Goal: Book appointment/travel/reservation

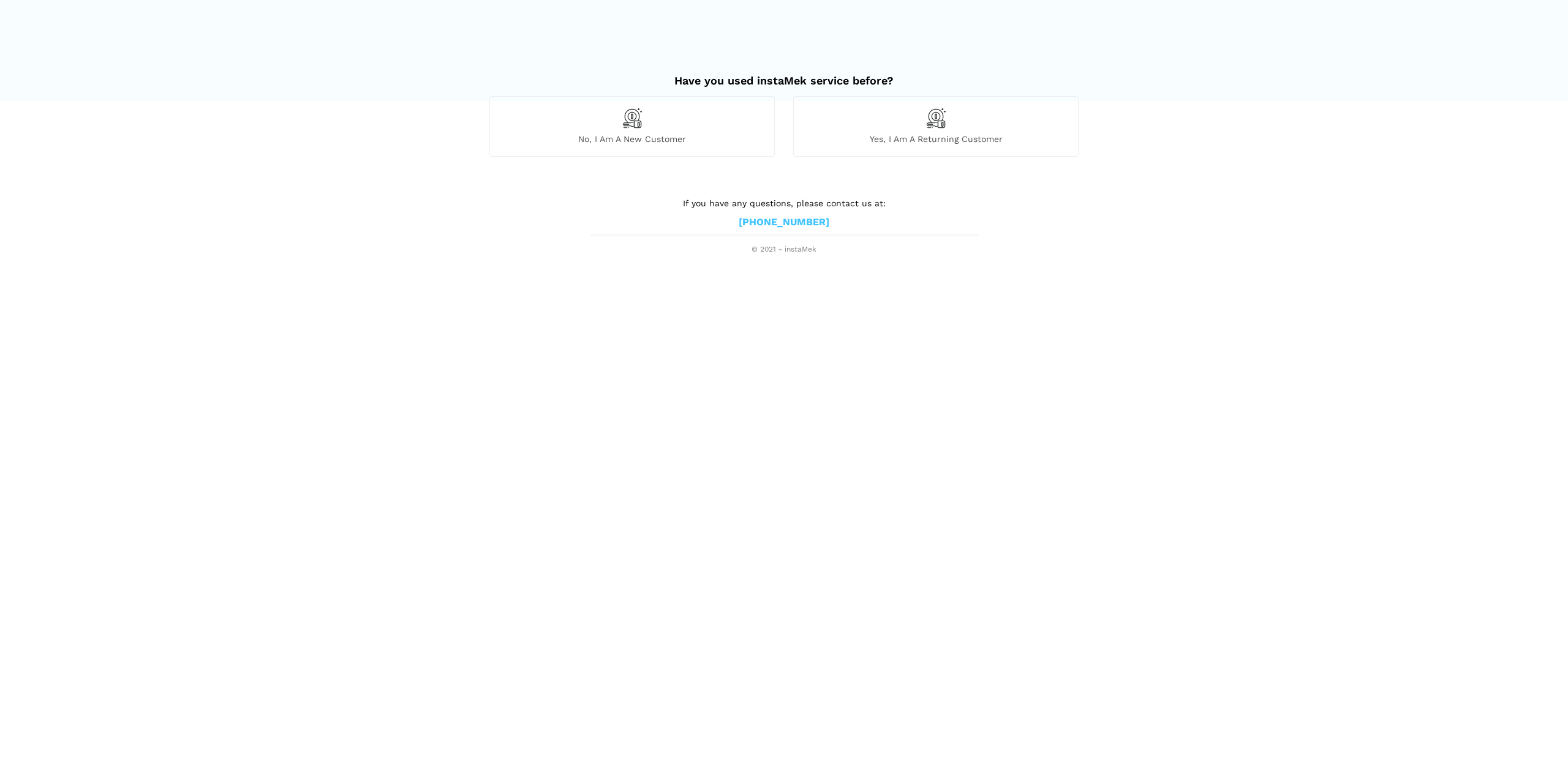
click at [680, 122] on div "No, I am a new customer" at bounding box center [632, 126] width 285 height 60
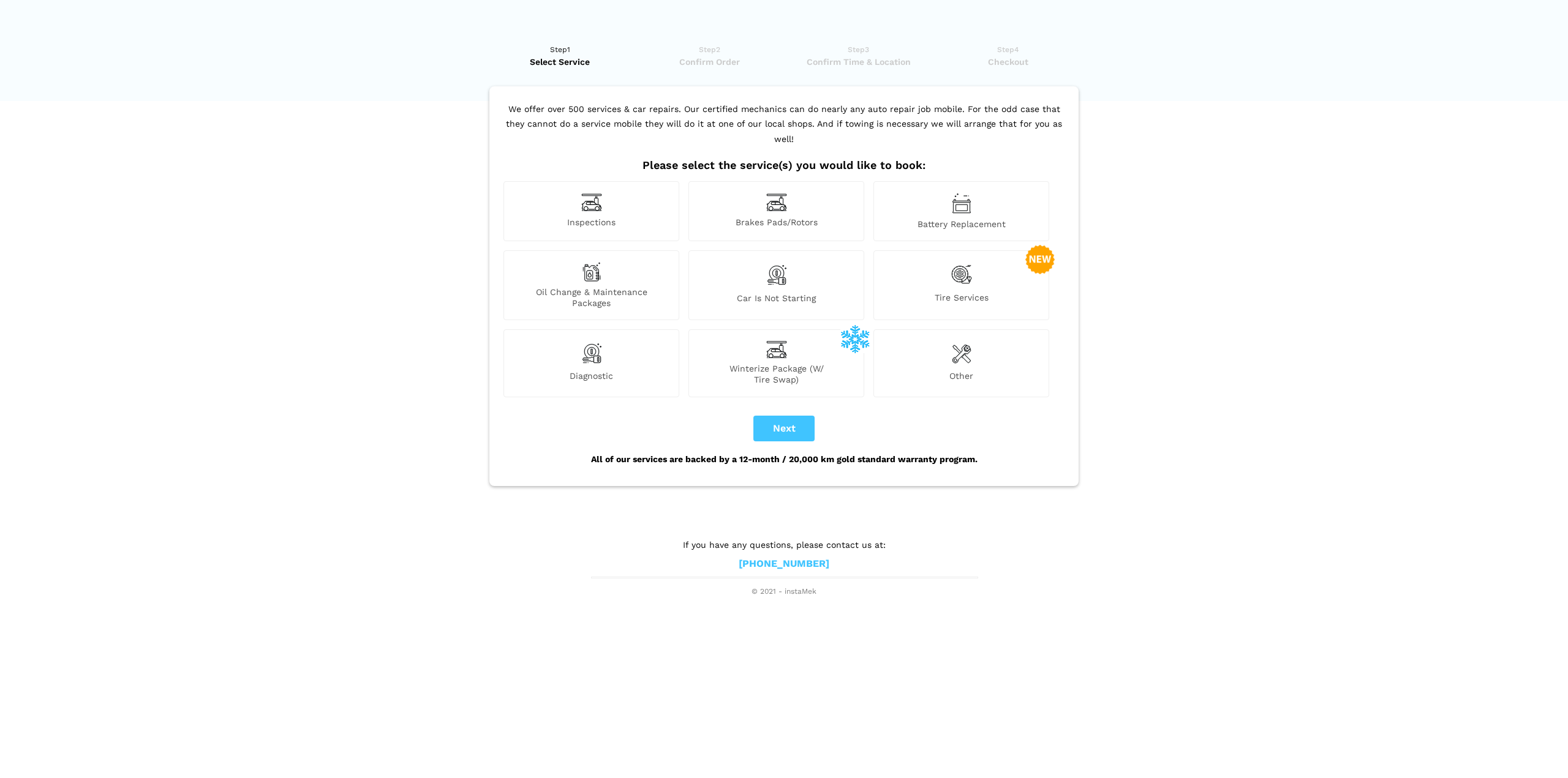
click at [632, 185] on div "Inspections" at bounding box center [591, 211] width 176 height 60
click at [631, 185] on div "Inspections" at bounding box center [591, 211] width 176 height 60
click at [802, 415] on button "Next" at bounding box center [784, 428] width 61 height 26
checkbox input "true"
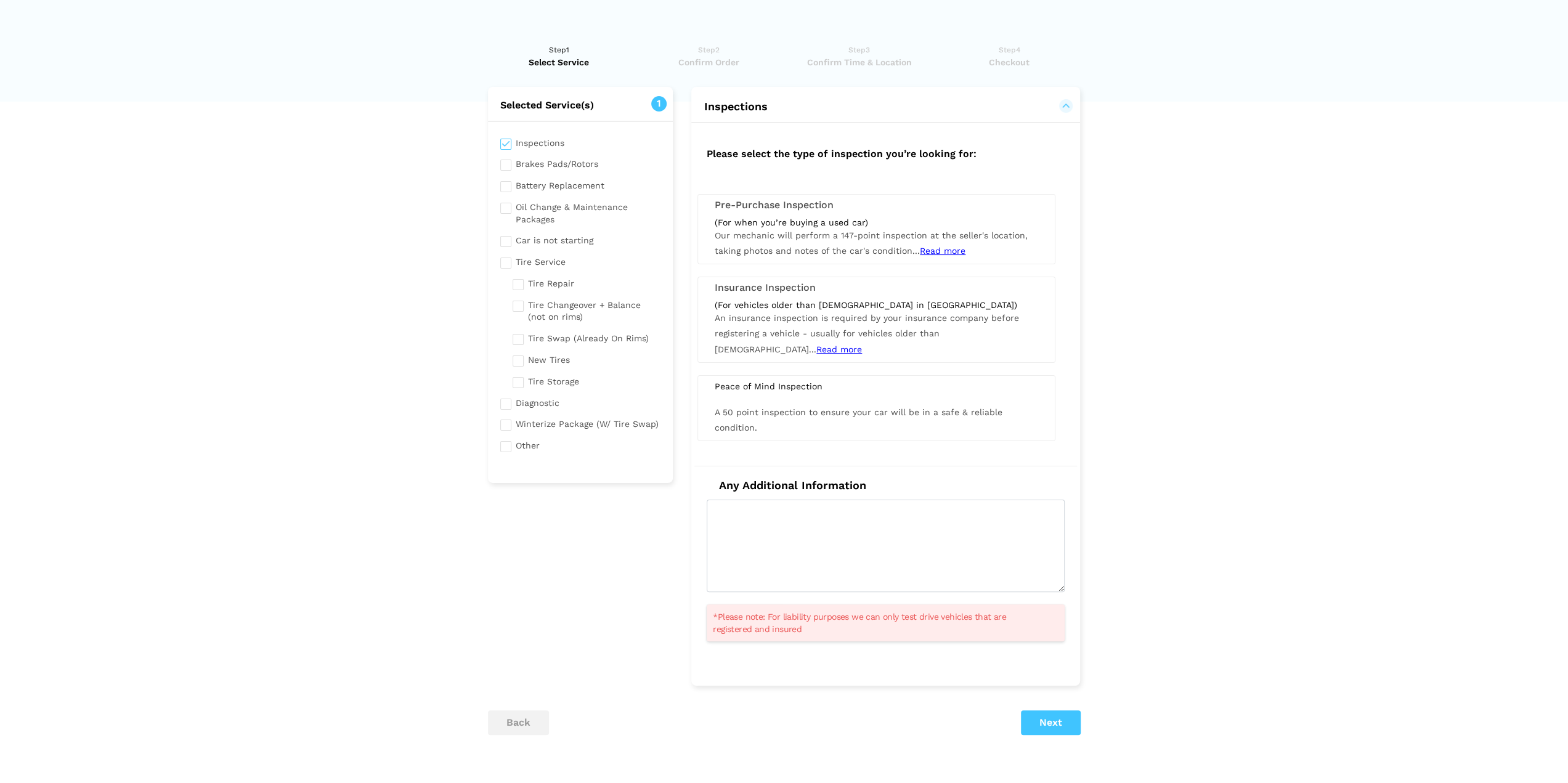
click at [799, 213] on div "Pre-Purchase Inspection (For when you’re buying a used car) Our mechanic will p…" at bounding box center [876, 229] width 358 height 70
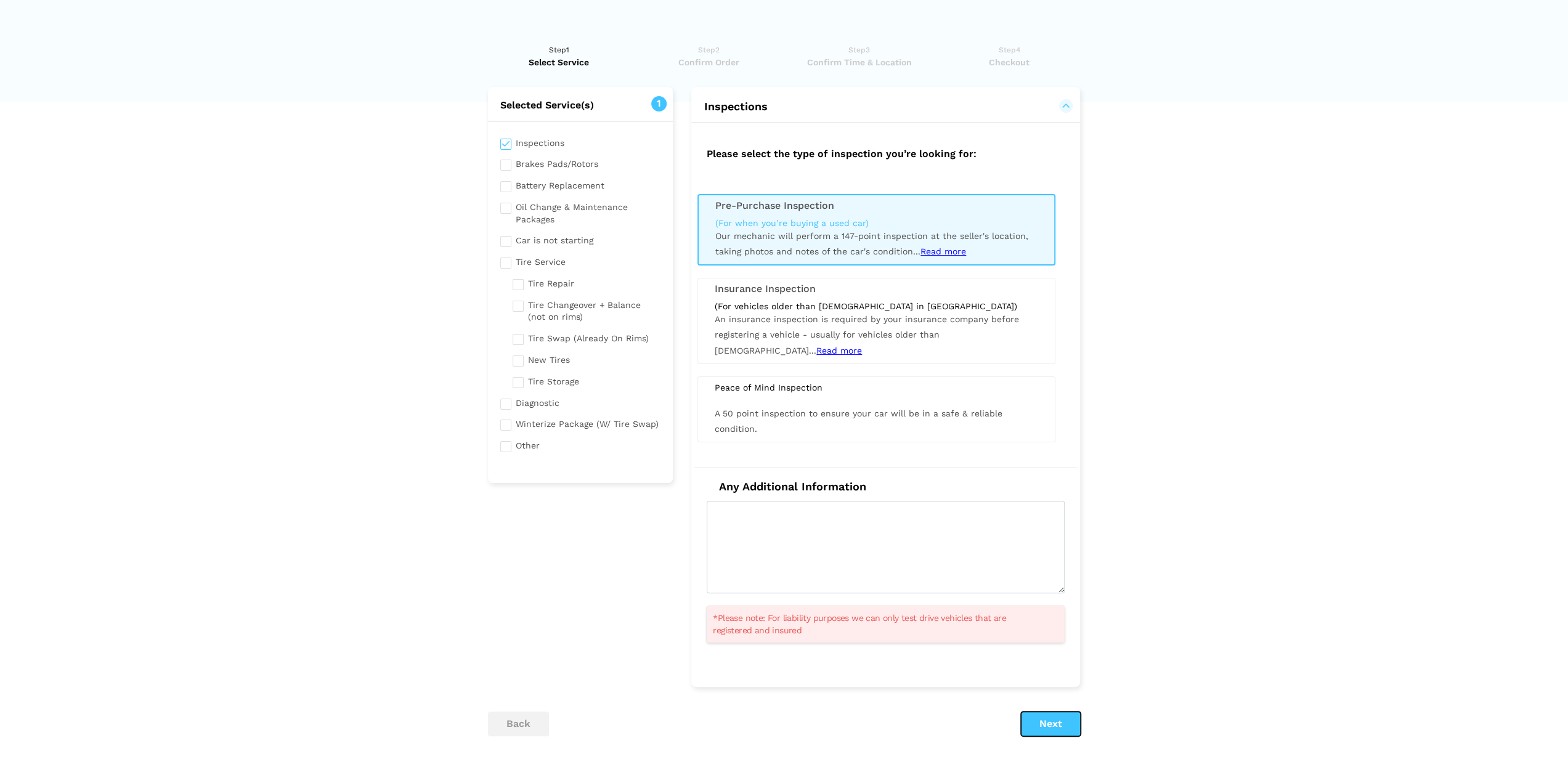
click at [1050, 723] on button "Next" at bounding box center [1050, 723] width 60 height 25
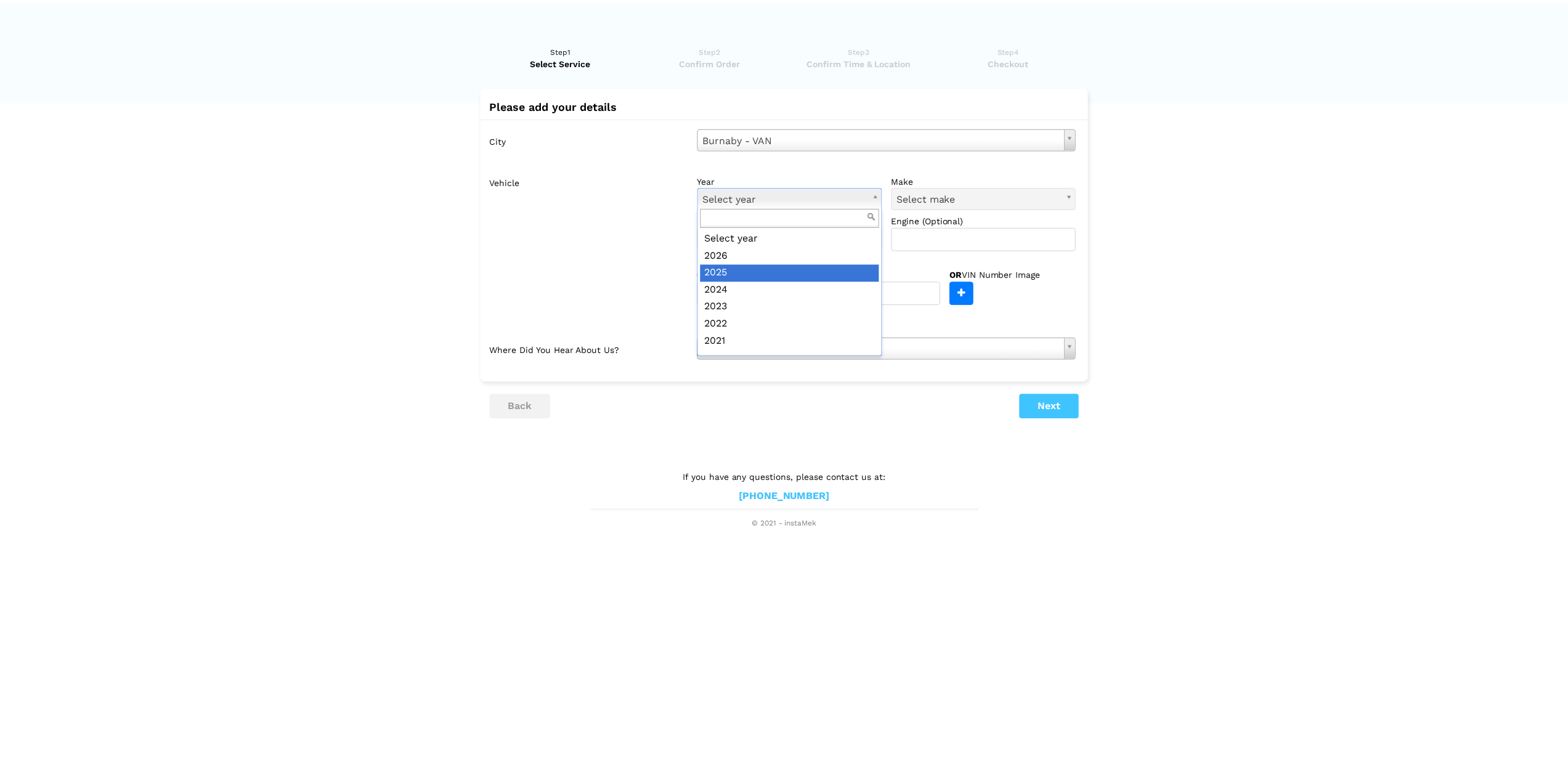
scroll to position [185, 0]
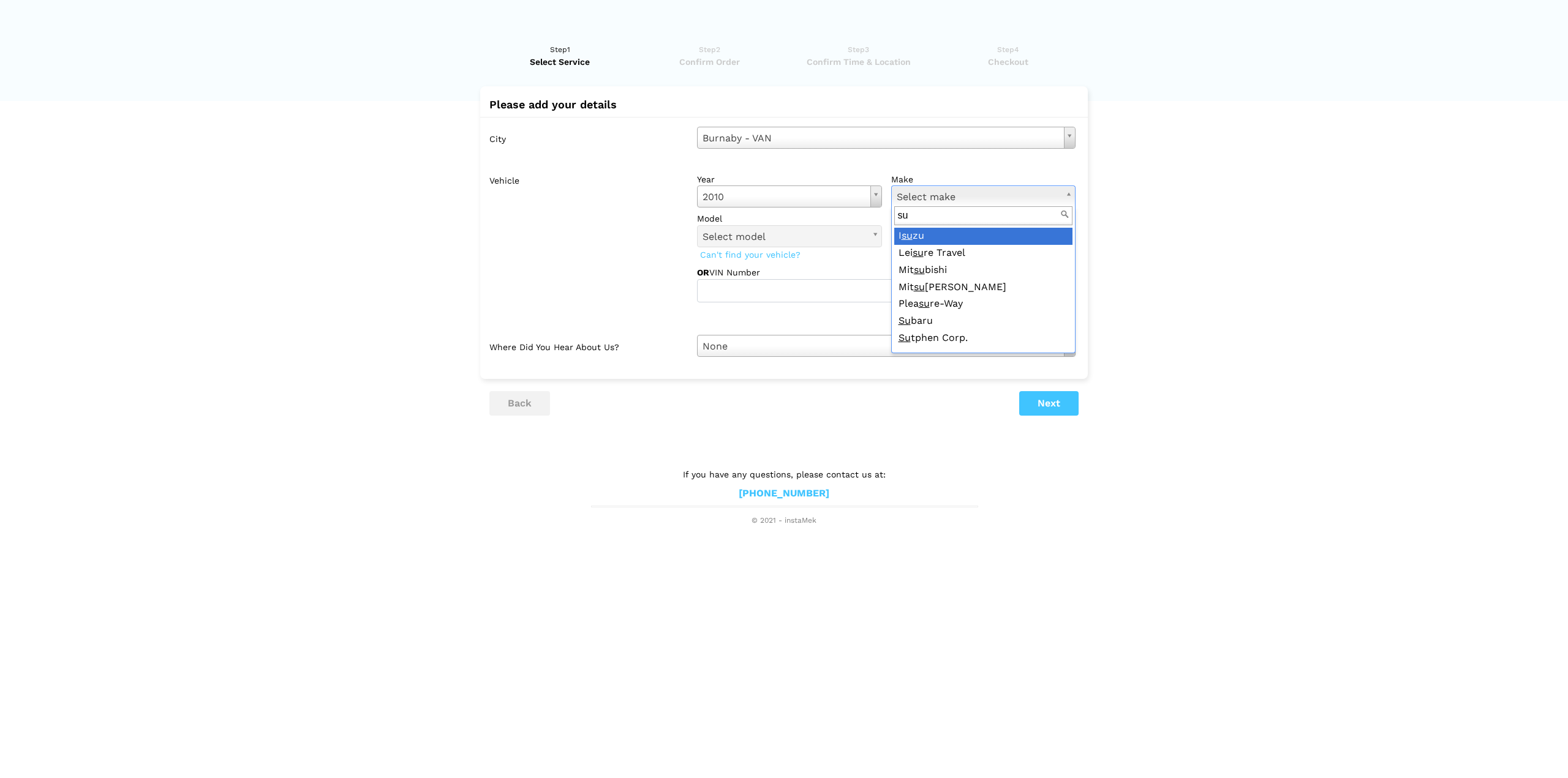
type input "sub"
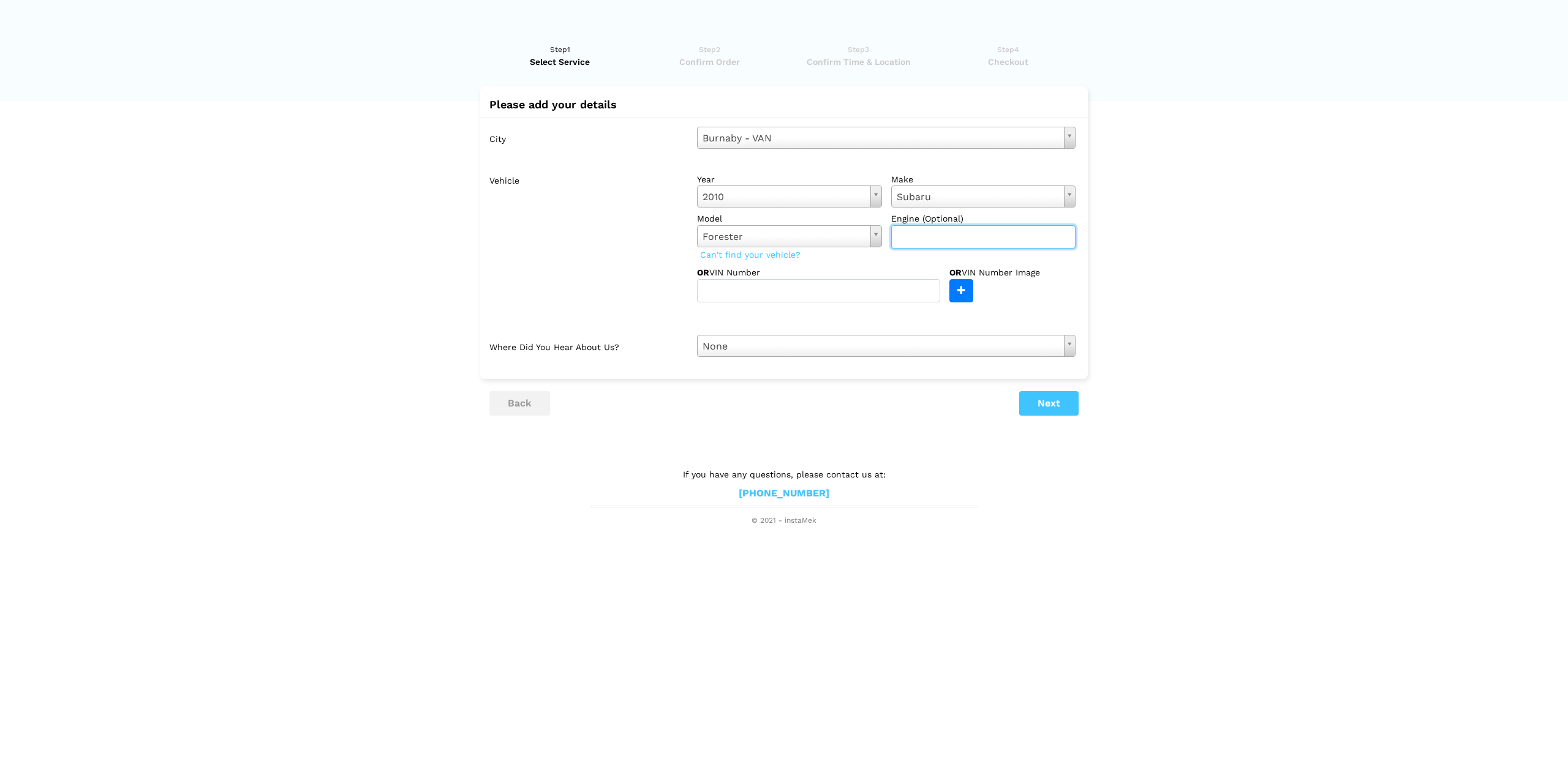
click at [915, 234] on input "text" at bounding box center [983, 236] width 185 height 23
type input "EJ"
click at [795, 292] on input "text" at bounding box center [818, 290] width 243 height 23
click at [1048, 404] on button "Next" at bounding box center [1048, 403] width 59 height 24
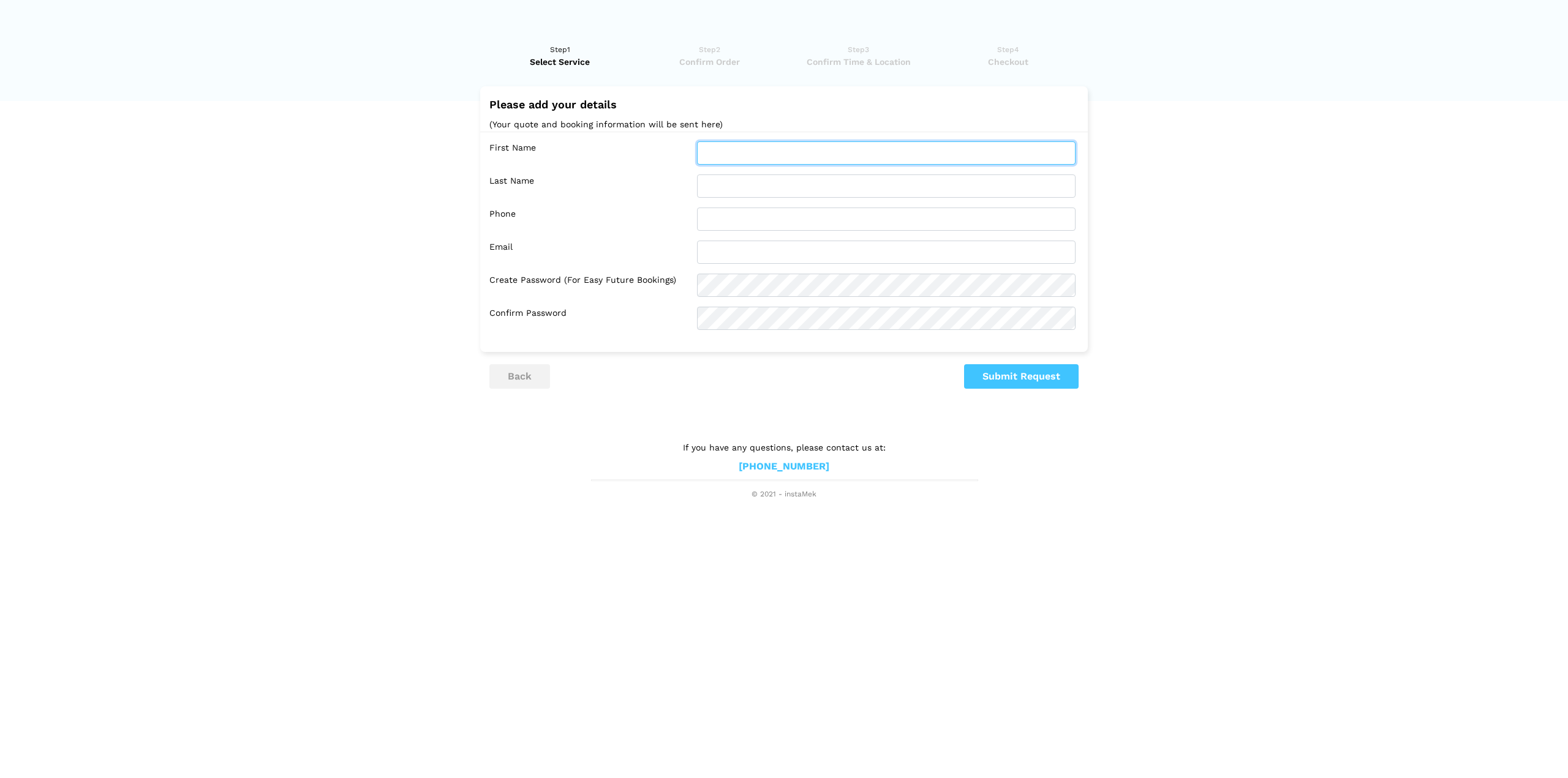
click at [752, 150] on input "text" at bounding box center [886, 153] width 379 height 23
type input "[PERSON_NAME]"
type input "O'Brien"
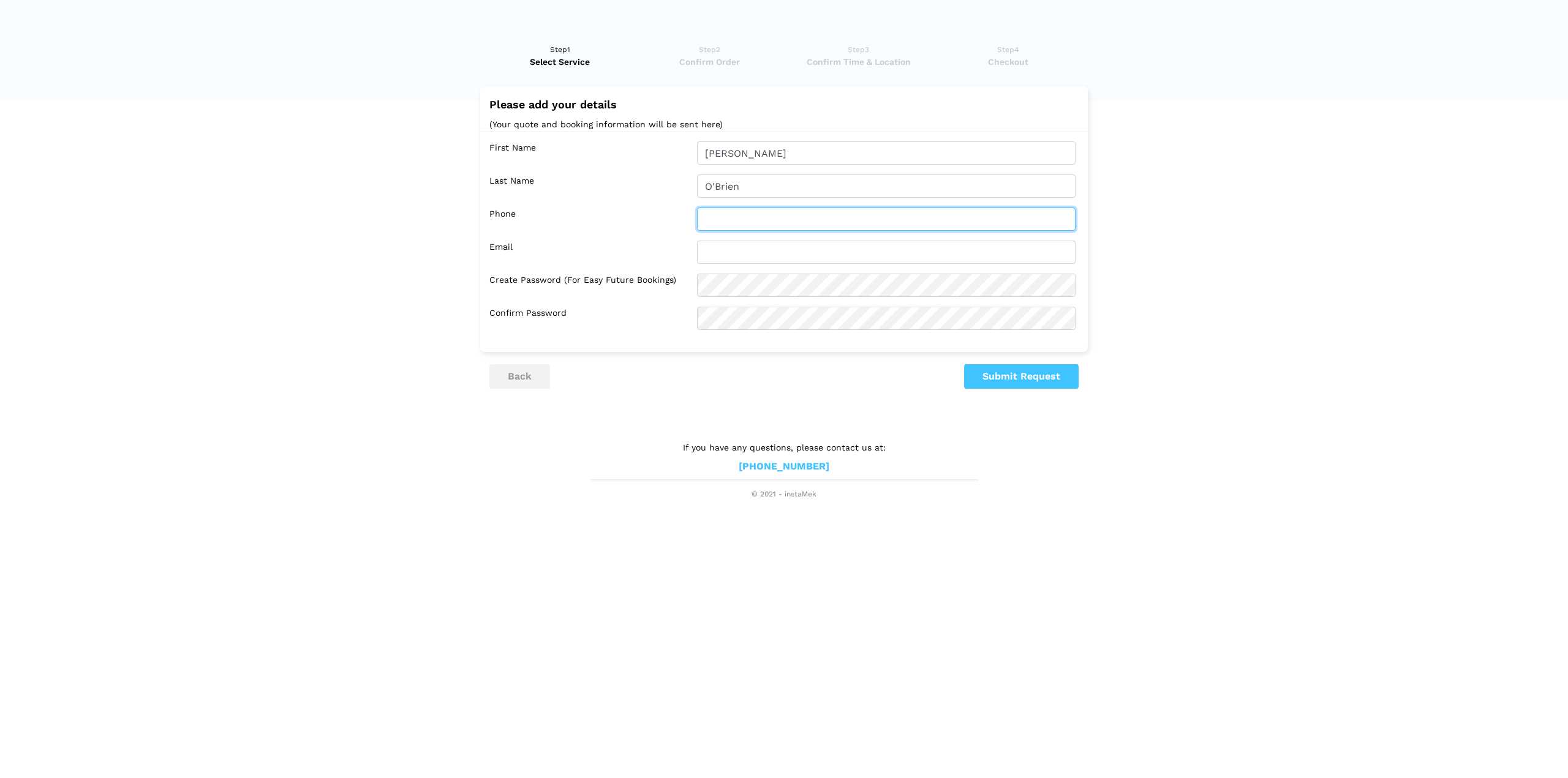
type input "3"
type input "[PHONE_NUMBER]"
type input "[EMAIL_ADDRESS][DOMAIN_NAME]"
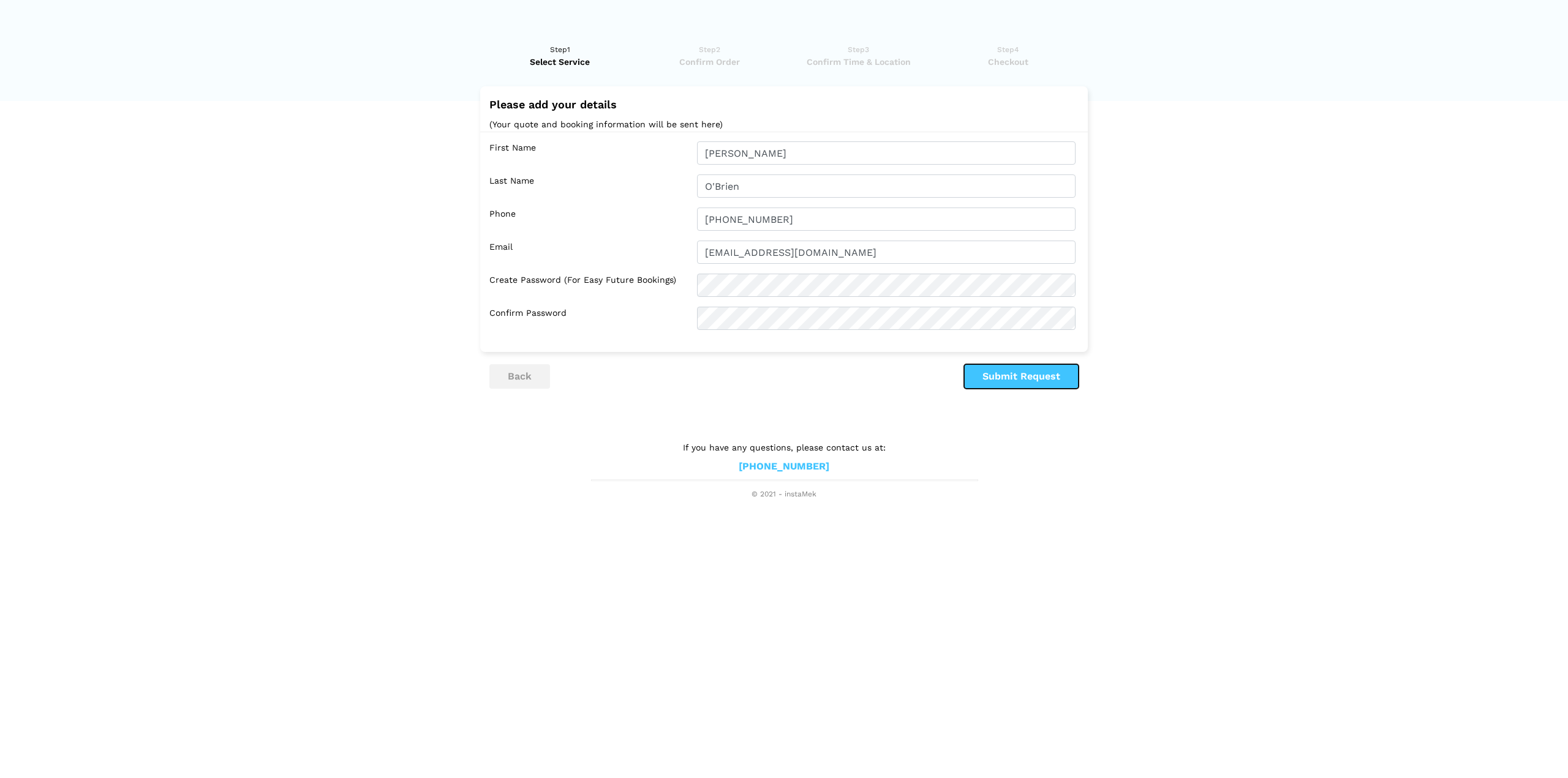
click at [1027, 379] on button "Submit Request" at bounding box center [1021, 376] width 114 height 24
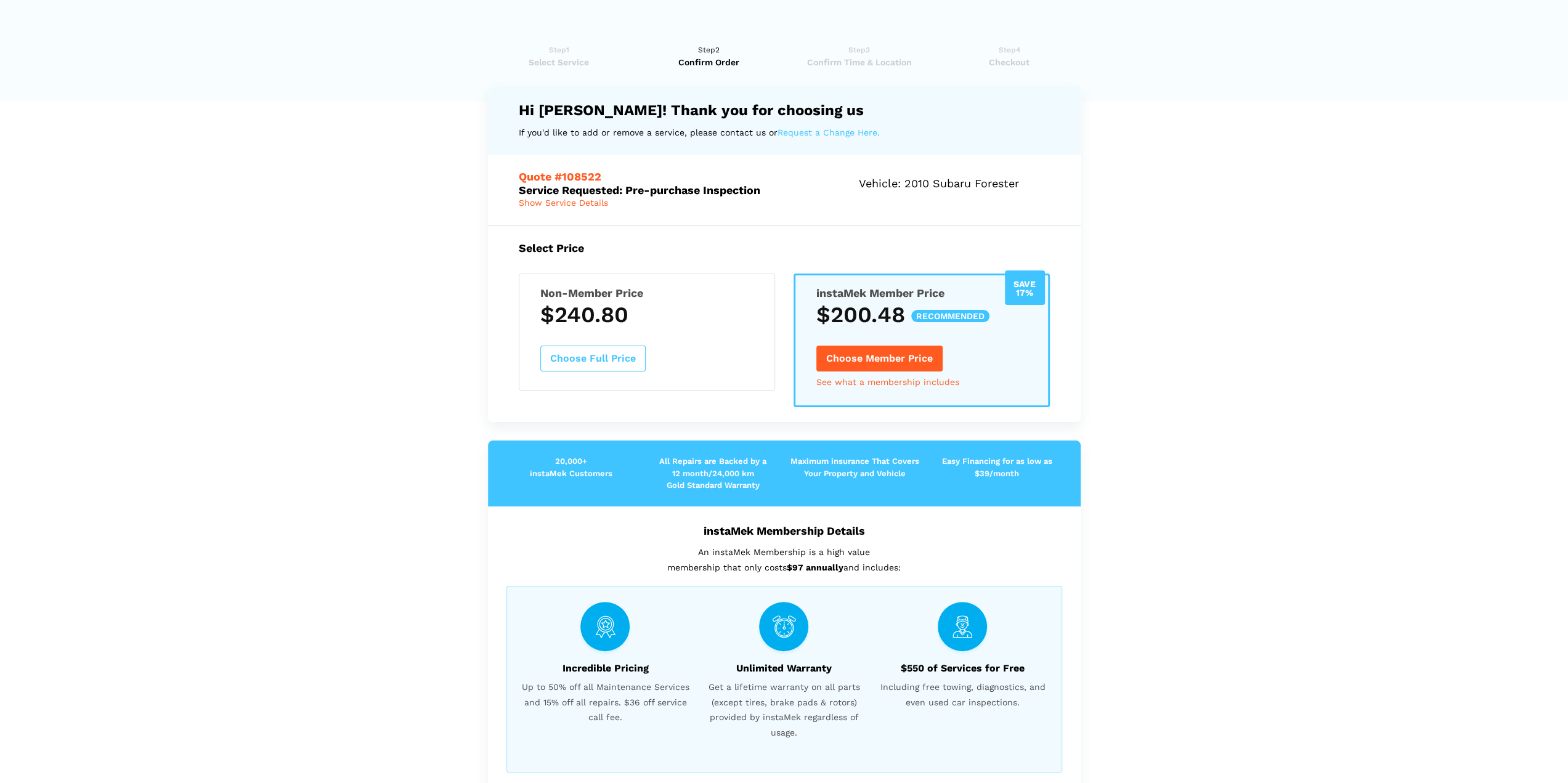
click at [711, 314] on h3 "$240.80" at bounding box center [647, 314] width 213 height 26
click at [582, 364] on button "Choose Full Price" at bounding box center [593, 359] width 105 height 26
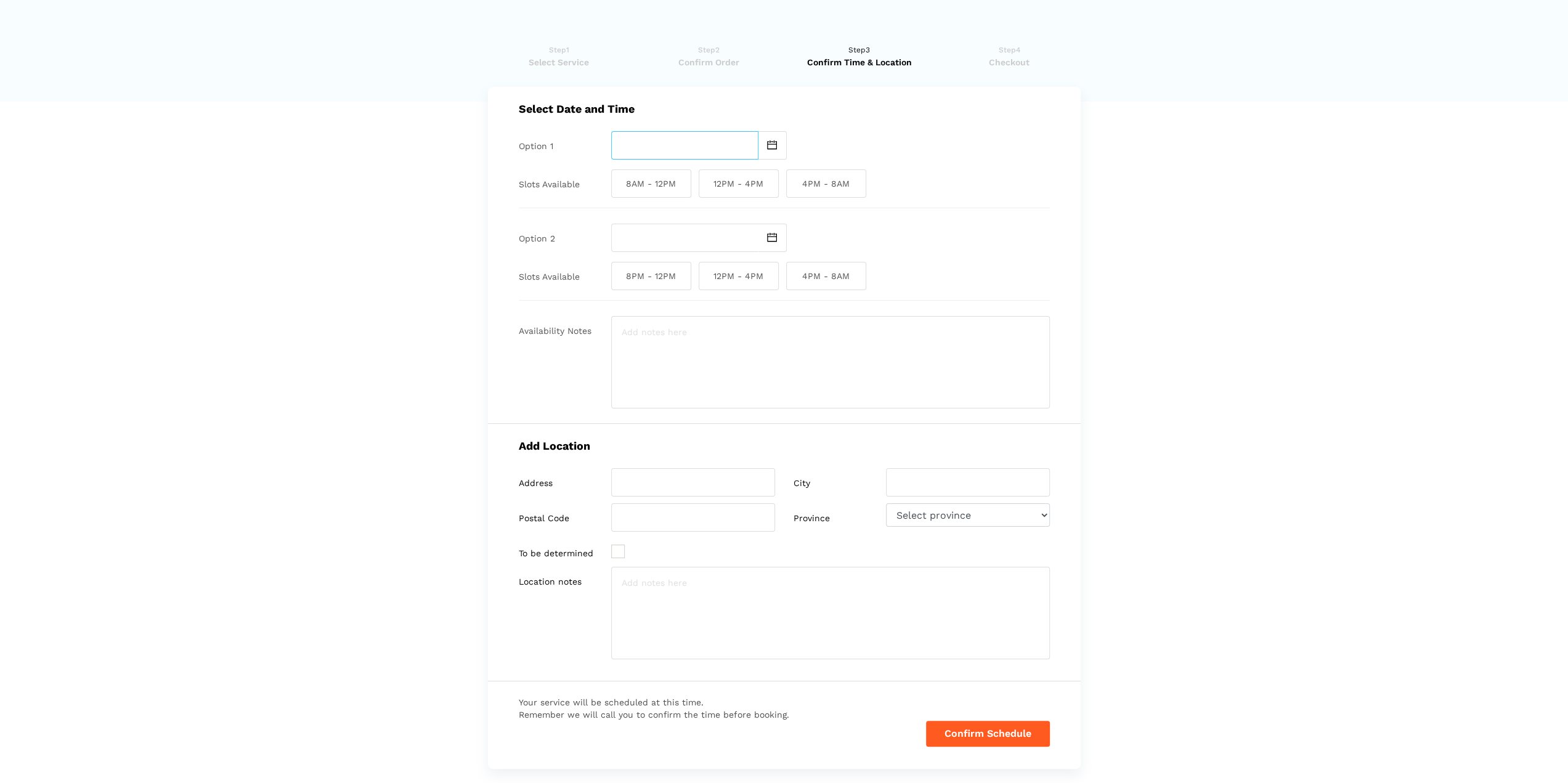
click at [659, 142] on input "text" at bounding box center [685, 145] width 147 height 28
click at [697, 242] on td "15" at bounding box center [698, 243] width 15 height 15
type input "[DATE]"
click at [808, 182] on span "4PM - 8AM" at bounding box center [826, 184] width 80 height 28
click at [794, 182] on input "4PM - 8AM" at bounding box center [790, 184] width 8 height 28
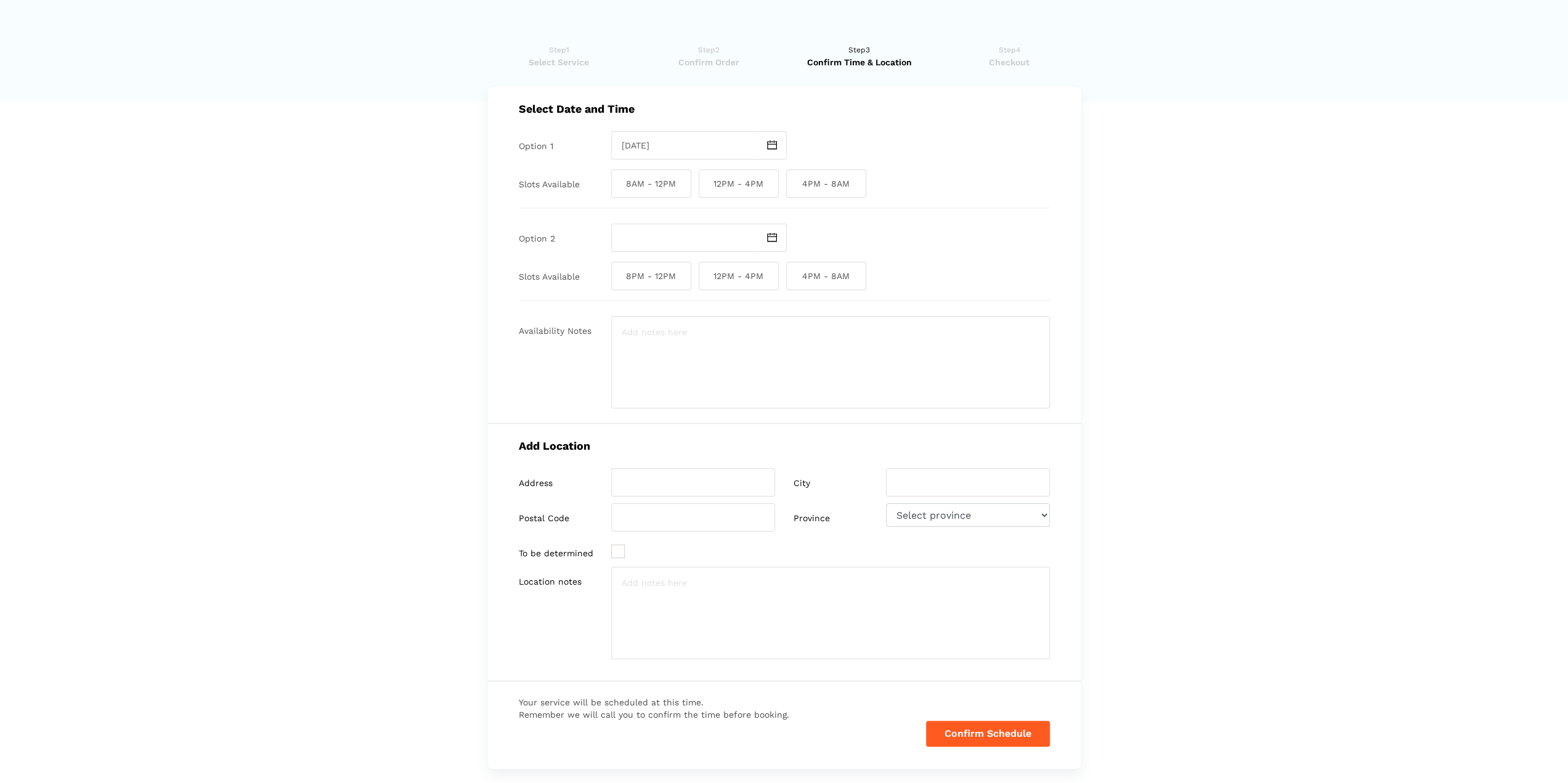
checkbox input "true"
click at [770, 239] on img at bounding box center [772, 237] width 10 height 9
click at [713, 338] on td "16" at bounding box center [713, 335] width 15 height 15
type input "[DATE]"
click at [662, 276] on span "8AM - 12PM" at bounding box center [651, 276] width 80 height 28
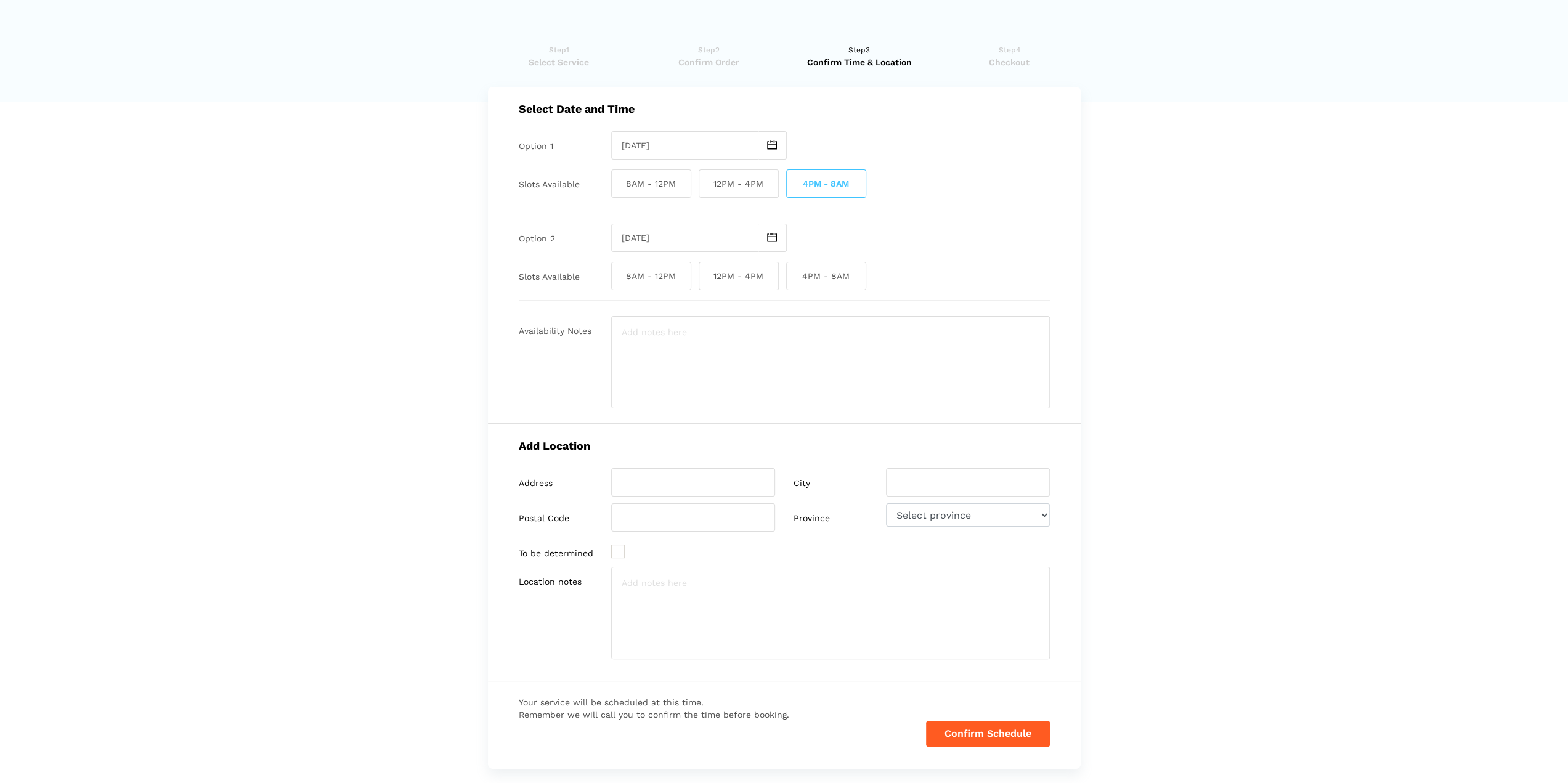
click at [619, 276] on input "8AM - 12PM" at bounding box center [615, 276] width 8 height 28
checkbox input "true"
click at [664, 490] on input "search" at bounding box center [693, 482] width 164 height 28
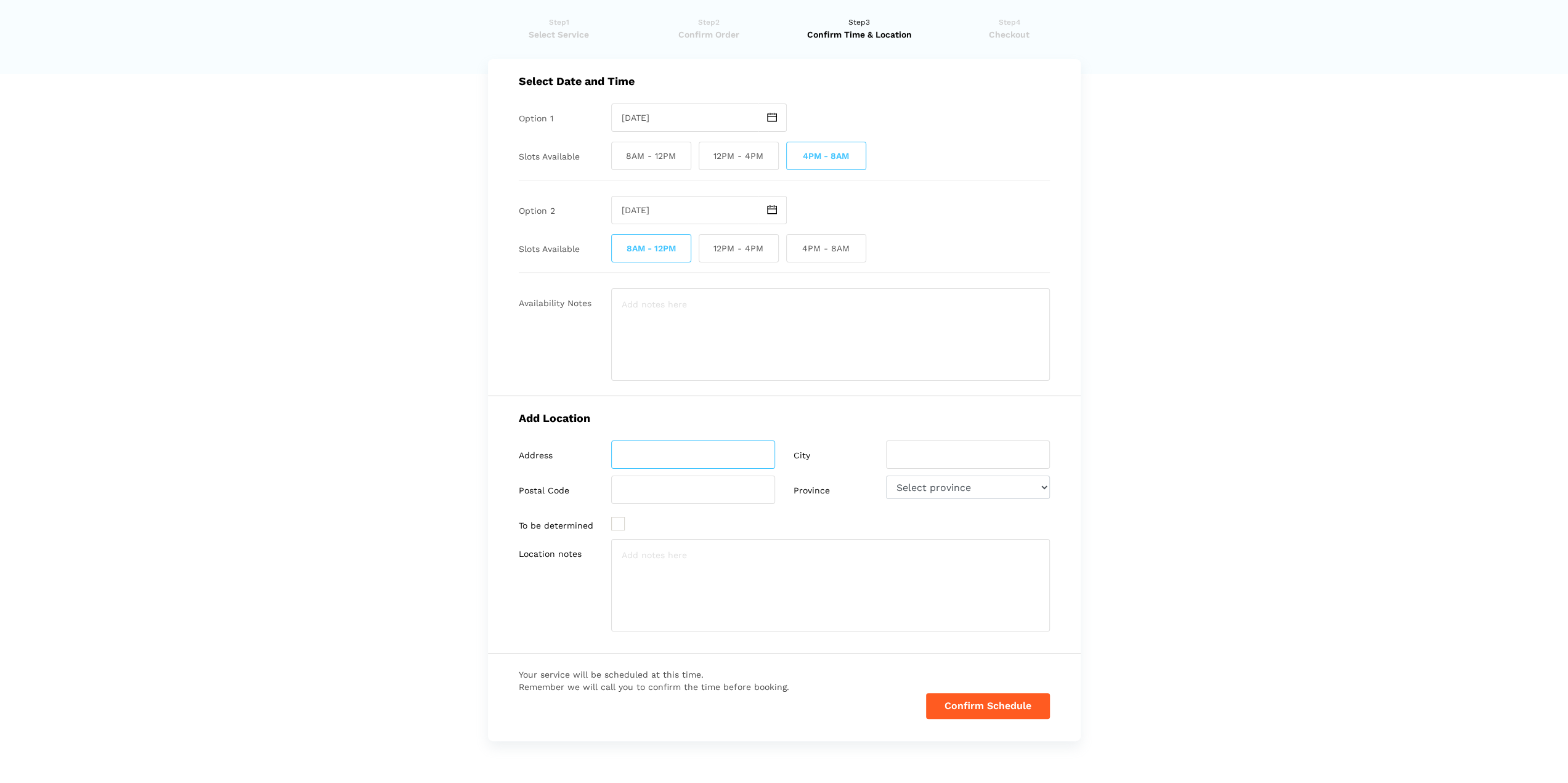
scroll to position [0, 0]
